Goal: Information Seeking & Learning: Learn about a topic

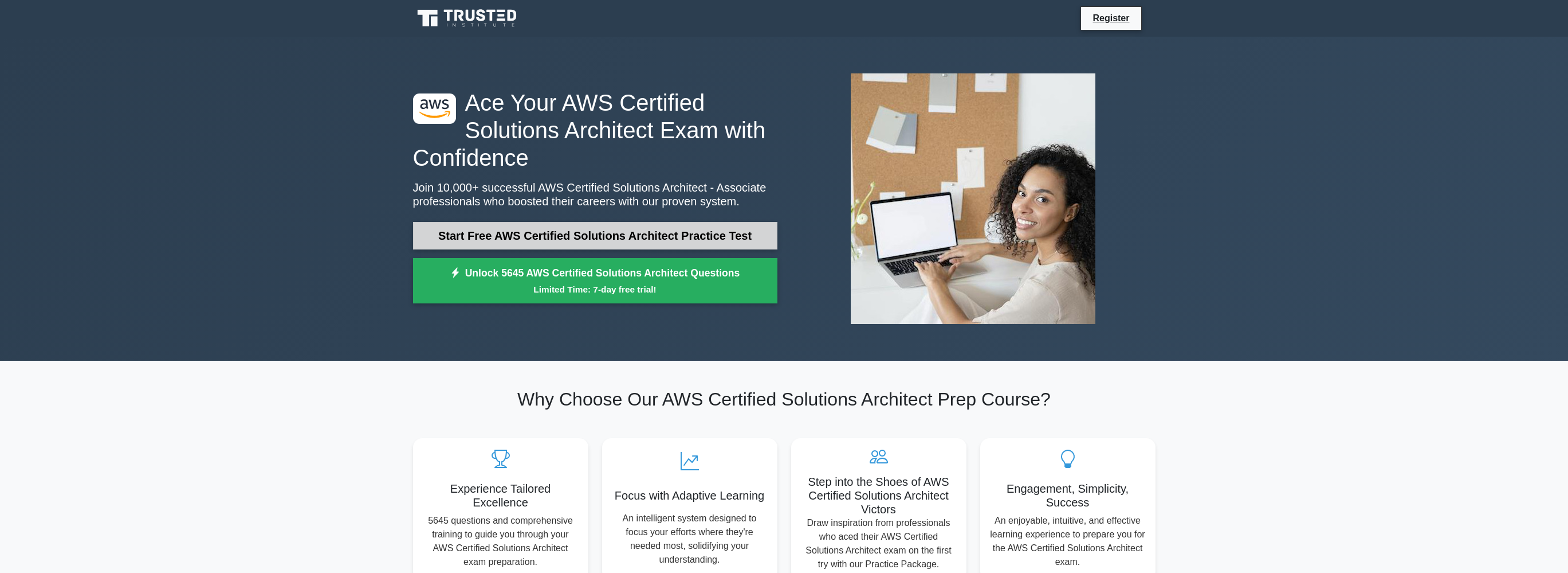
click at [698, 246] on link "Start Free AWS Certified Solutions Architect Practice Test" at bounding box center [595, 235] width 364 height 27
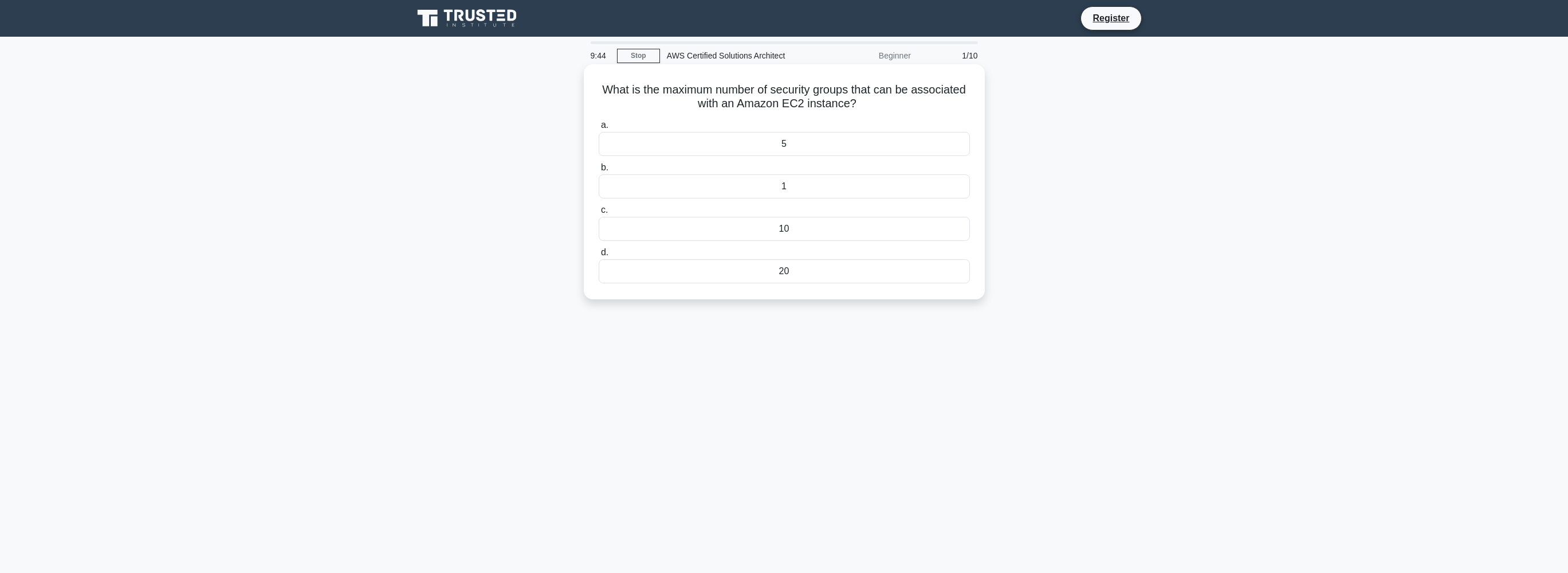
click at [824, 231] on div "10" at bounding box center [784, 228] width 371 height 24
click at [598, 214] on input "c. 10" at bounding box center [598, 210] width 0 height 8
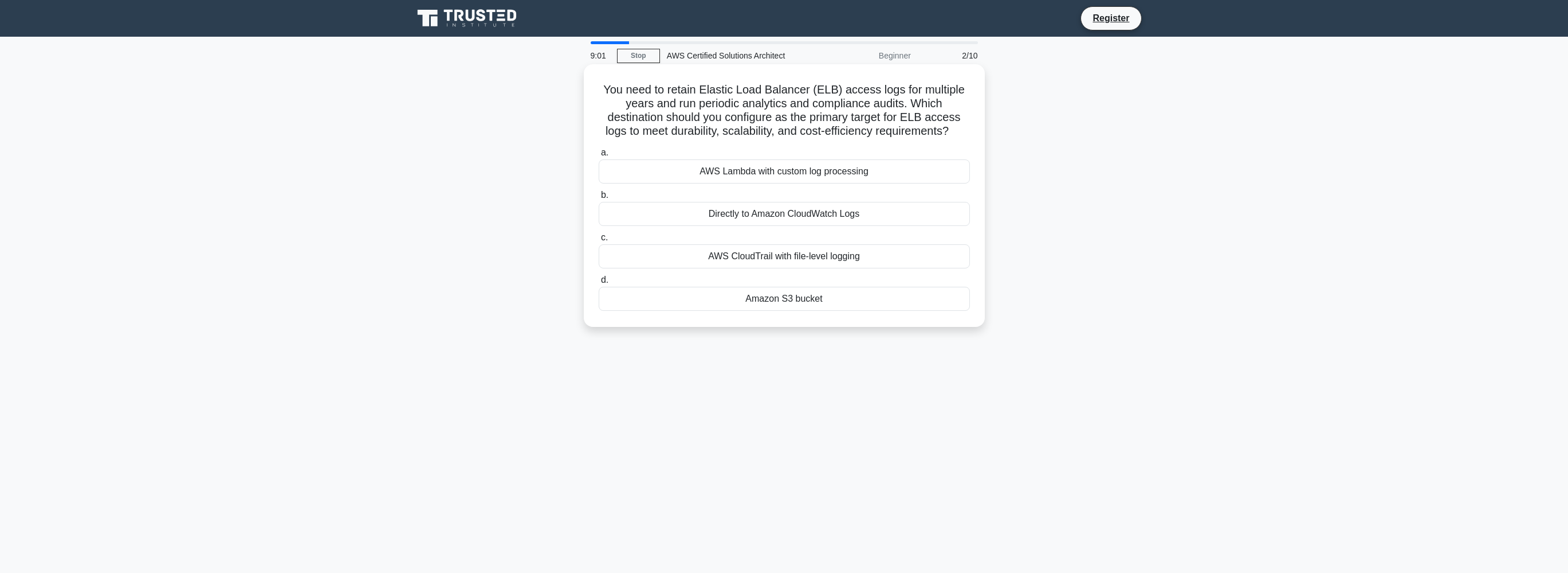
click at [932, 309] on div "Amazon S3 bucket" at bounding box center [784, 299] width 371 height 24
click at [598, 284] on input "d. Amazon S3 bucket" at bounding box center [598, 280] width 0 height 8
